Goal: Task Accomplishment & Management: Use online tool/utility

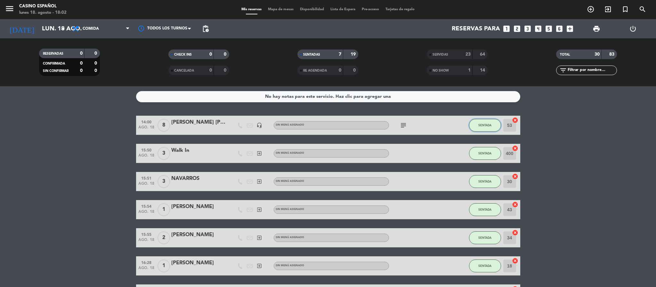
click at [484, 126] on span "SENTADA" at bounding box center [484, 126] width 13 height 4
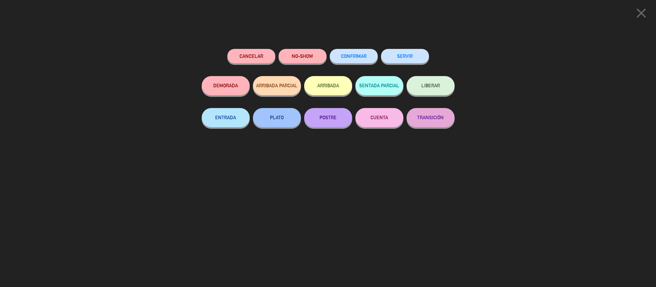
click at [413, 50] on button "SERVIR" at bounding box center [405, 56] width 48 height 14
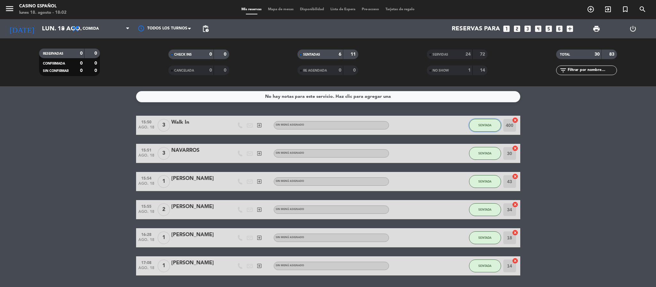
click at [480, 127] on span "SENTADA" at bounding box center [484, 126] width 13 height 4
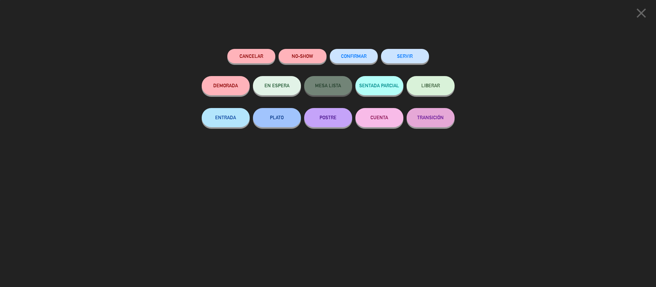
click at [412, 59] on button "SERVIR" at bounding box center [405, 56] width 48 height 14
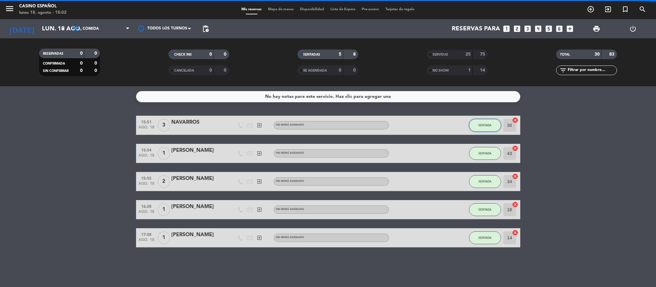
click at [473, 127] on button "SENTADA" at bounding box center [485, 125] width 32 height 13
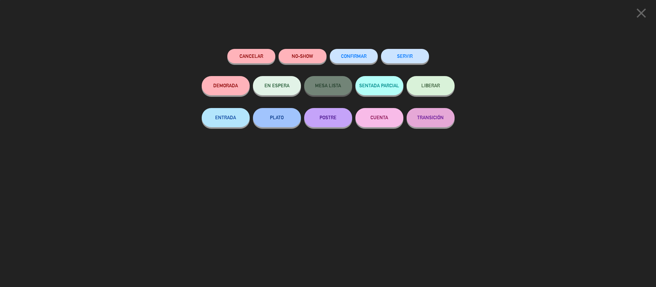
click at [396, 63] on button "SERVIR" at bounding box center [405, 56] width 48 height 14
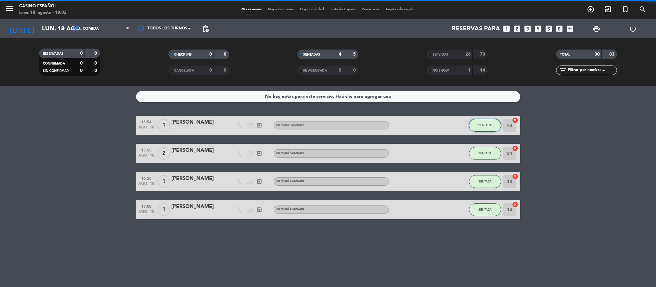
click at [481, 130] on button "SENTADA" at bounding box center [485, 125] width 32 height 13
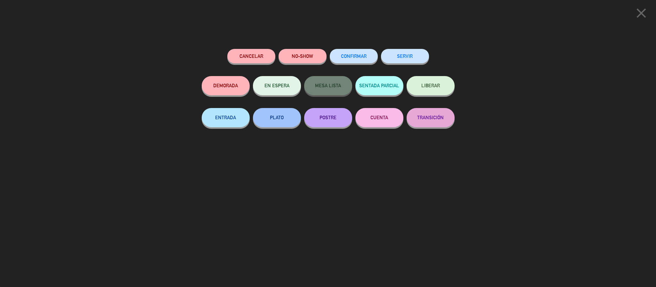
click at [413, 52] on button "SERVIR" at bounding box center [405, 56] width 48 height 14
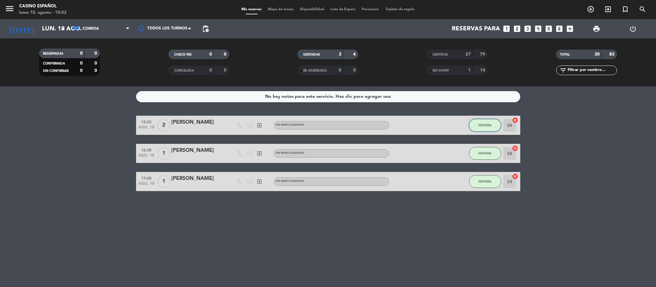
click at [482, 130] on button "SENTADA" at bounding box center [485, 125] width 32 height 13
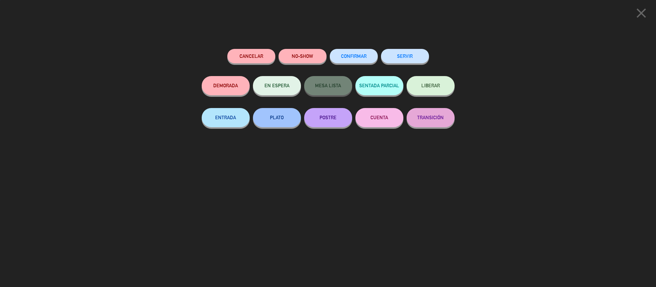
click at [412, 55] on button "SERVIR" at bounding box center [405, 56] width 48 height 14
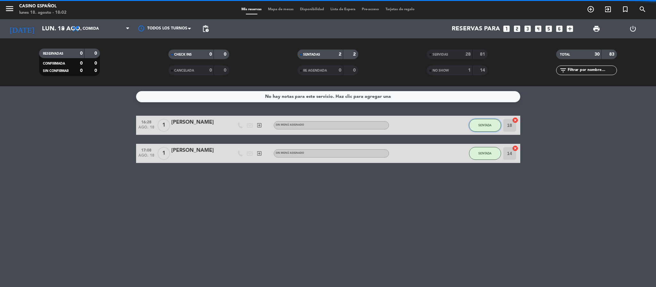
click at [486, 124] on span "SENTADA" at bounding box center [484, 126] width 13 height 4
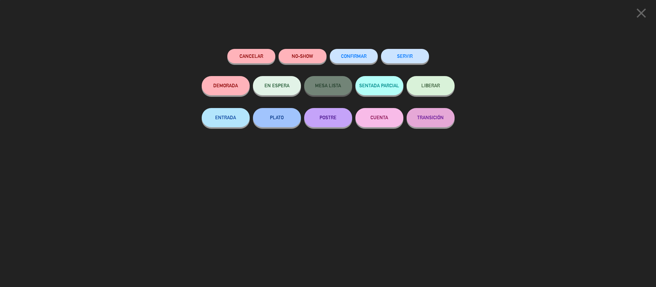
click at [396, 49] on div "SERVIR" at bounding box center [405, 62] width 48 height 27
click at [412, 61] on button "SERVIR" at bounding box center [405, 56] width 48 height 14
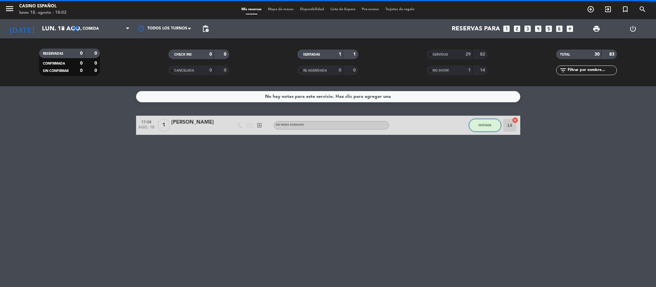
click at [488, 121] on button "SENTADA" at bounding box center [485, 125] width 32 height 13
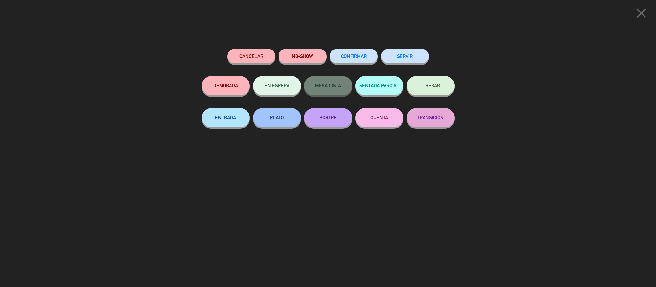
click at [394, 57] on button "SERVIR" at bounding box center [405, 56] width 48 height 14
